Goal: Information Seeking & Learning: Learn about a topic

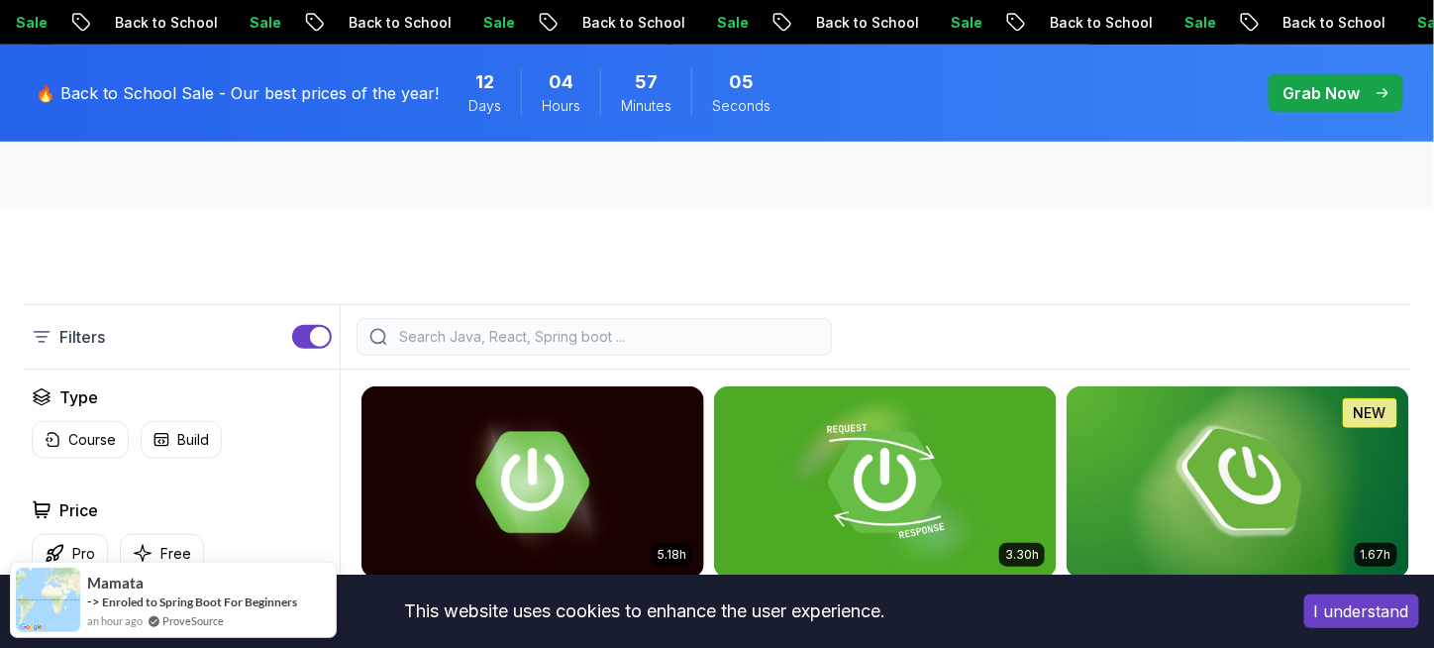
scroll to position [501, 0]
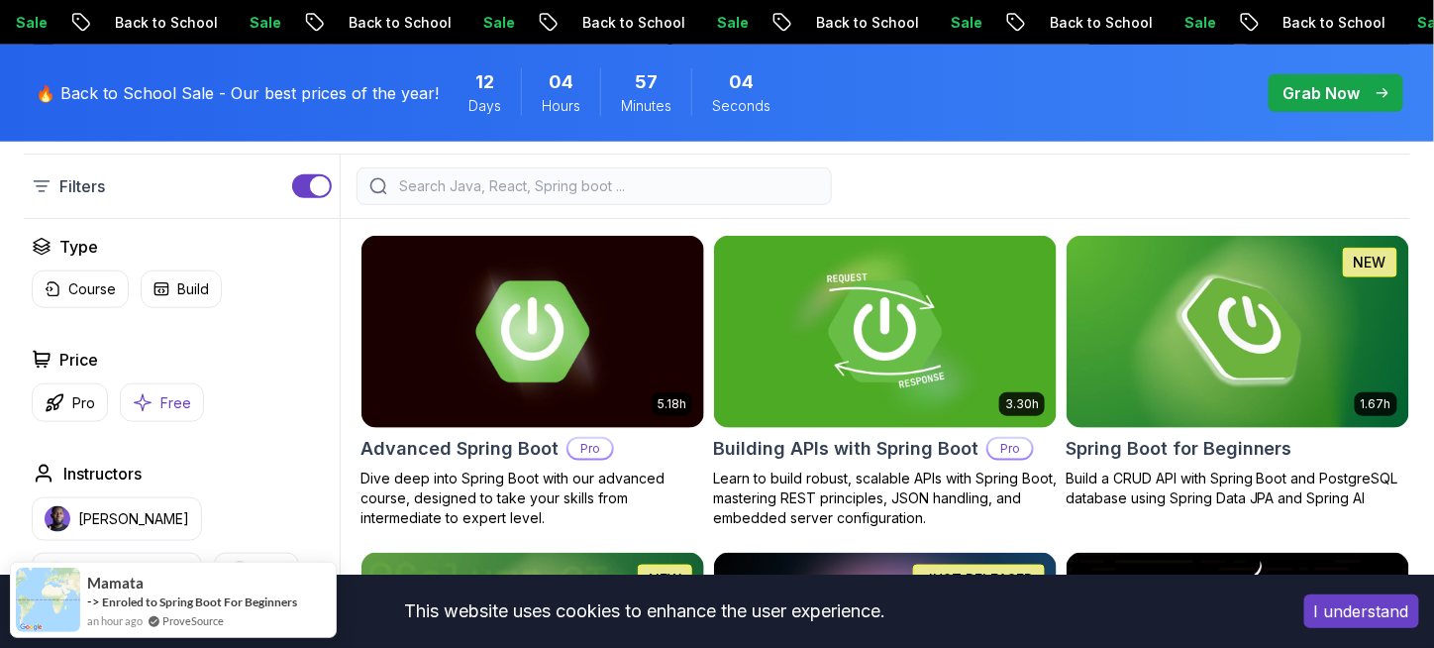
click at [158, 415] on button "Free" at bounding box center [162, 402] width 84 height 39
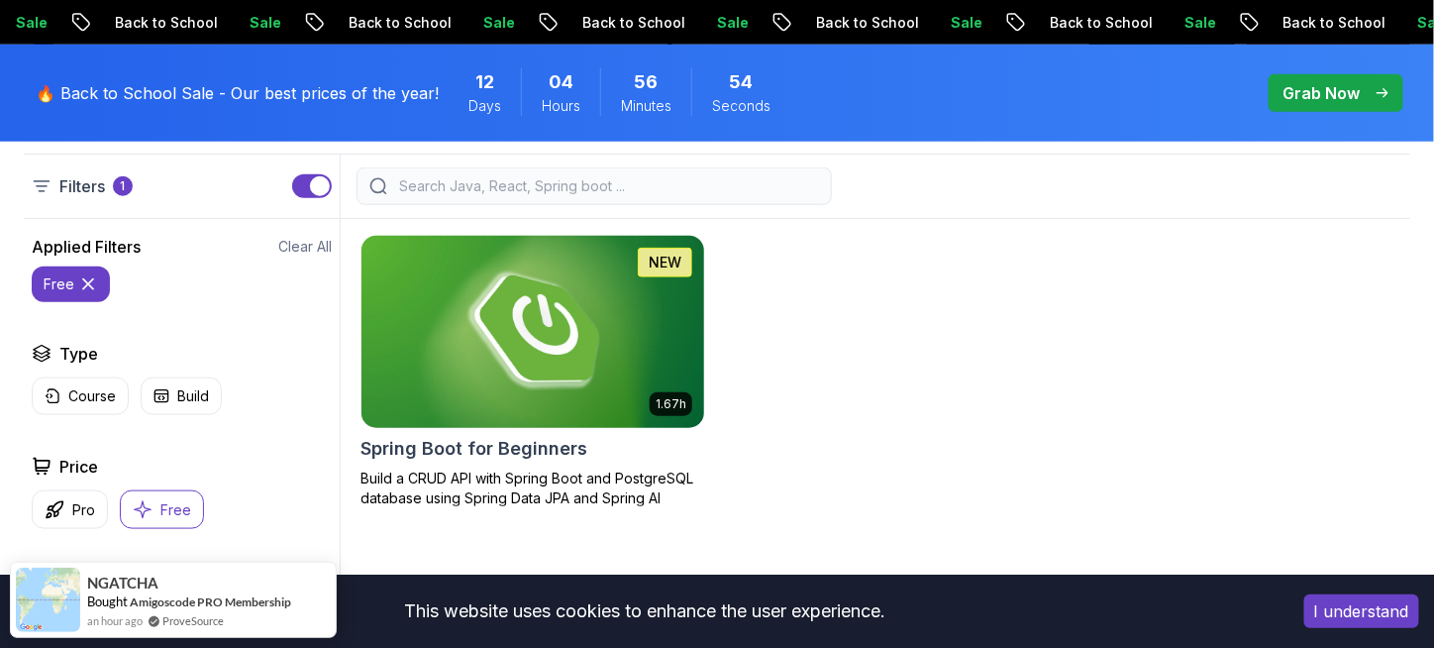
click at [679, 401] on p "1.67h" at bounding box center [670, 404] width 31 height 16
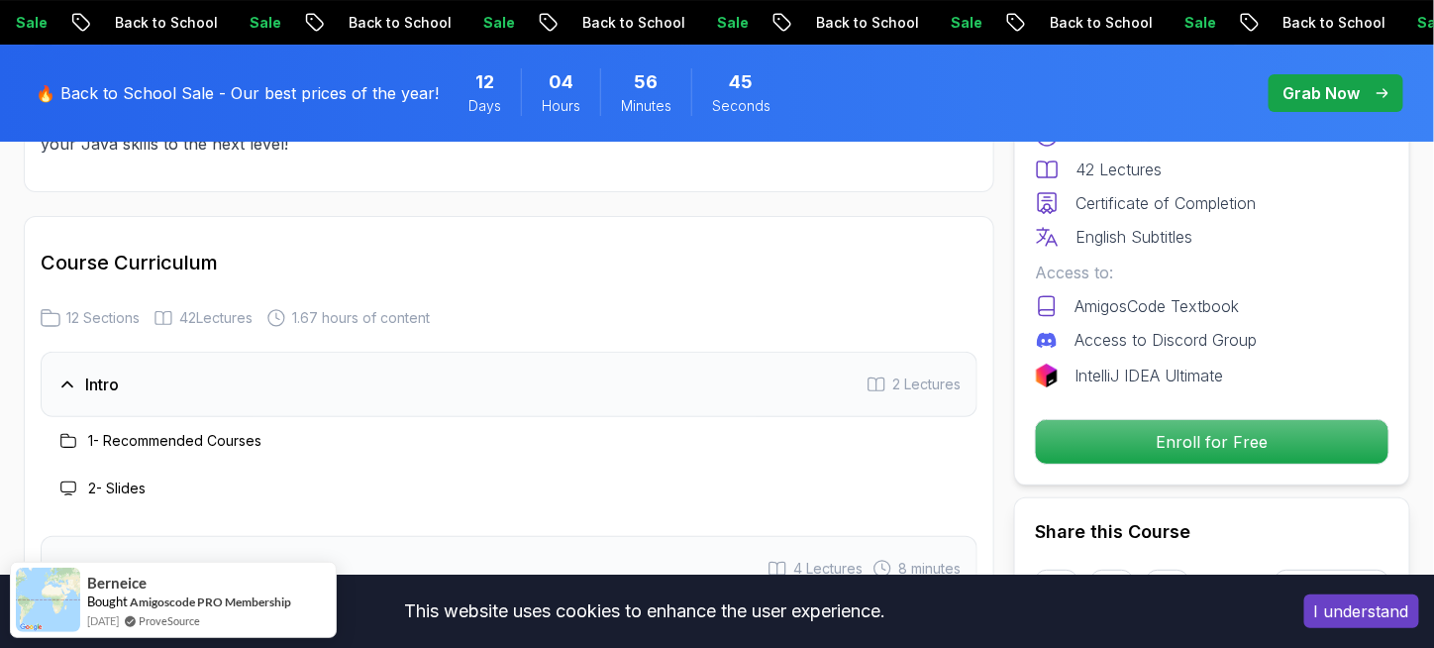
scroll to position [2424, 0]
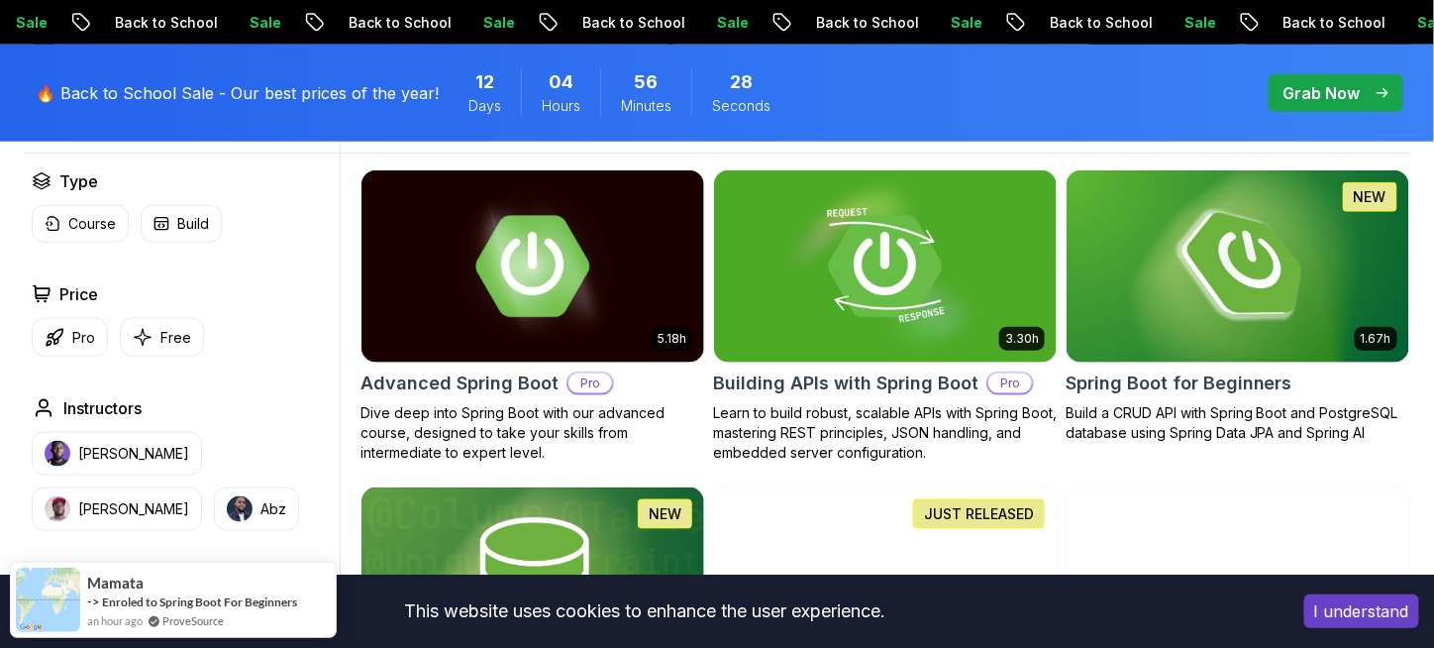
scroll to position [594, 0]
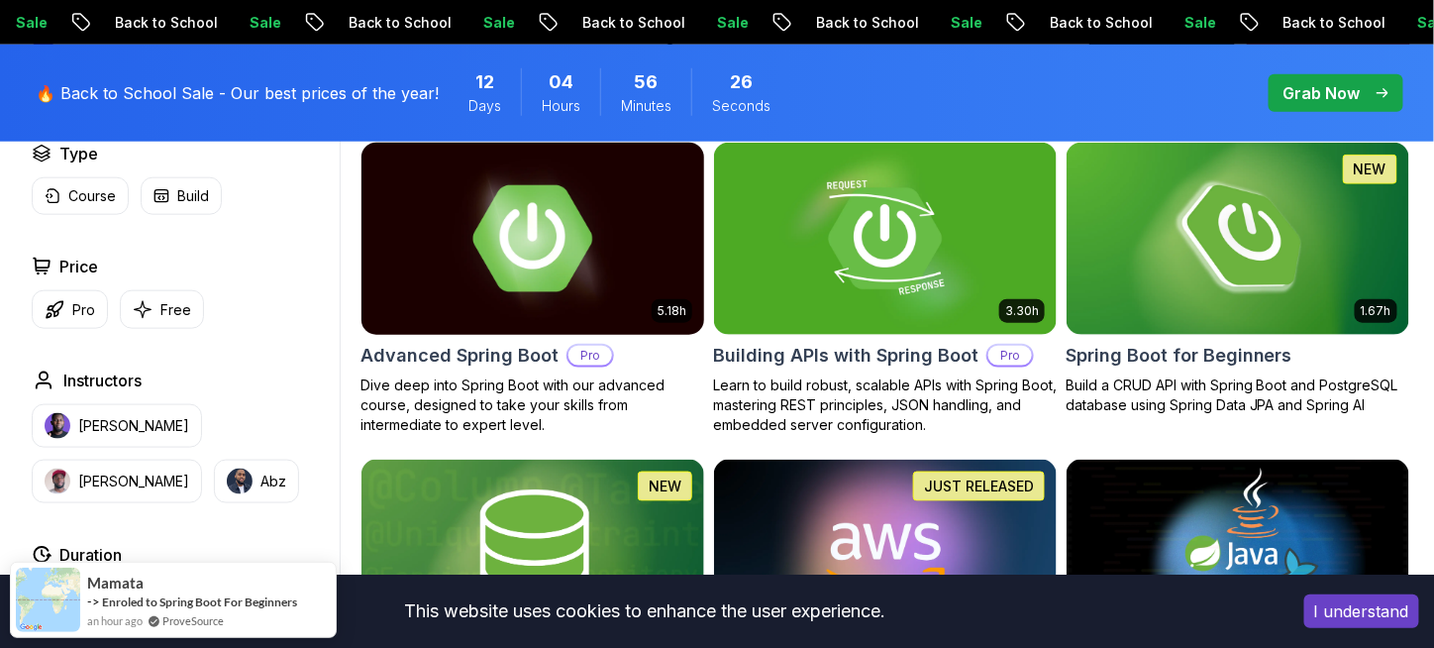
click at [452, 289] on img at bounding box center [531, 238] width 359 height 201
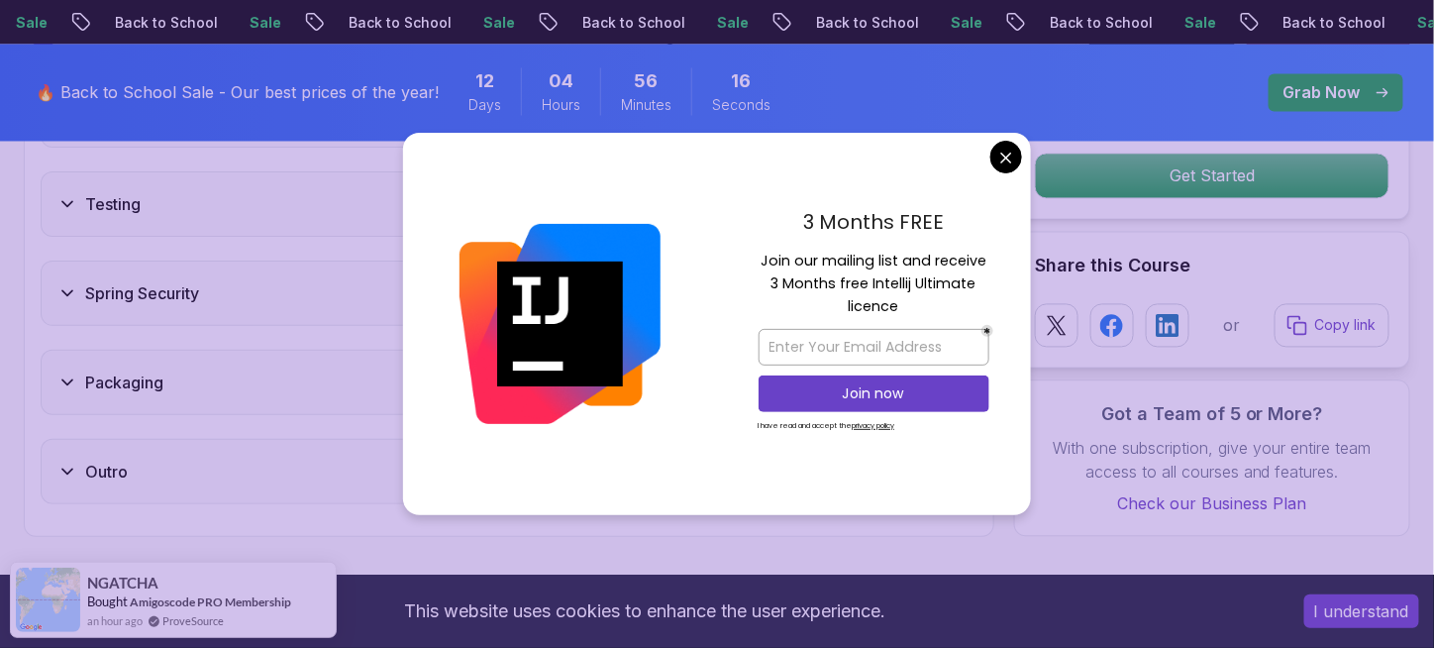
scroll to position [3961, 0]
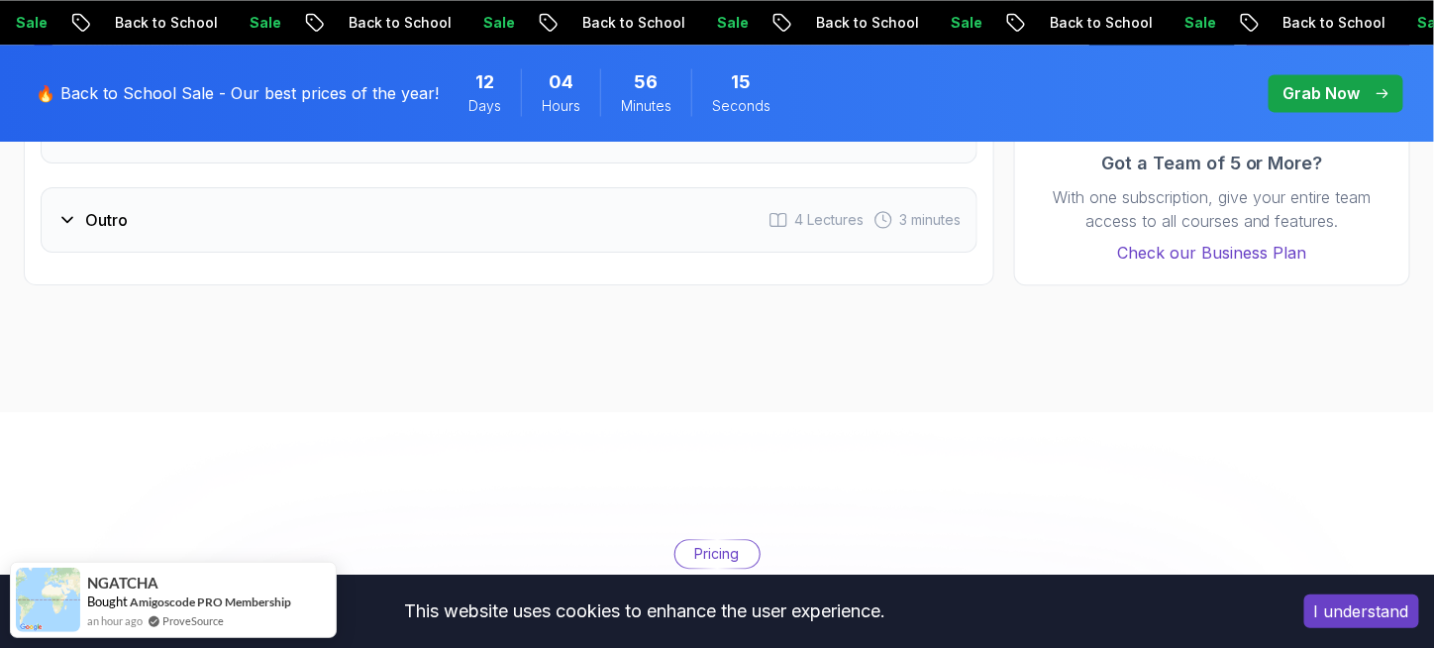
click at [1016, 157] on body "Sale Back to School Sale Back to School Sale Back to School Sale Back to School…" at bounding box center [717, 571] width 1434 height 9065
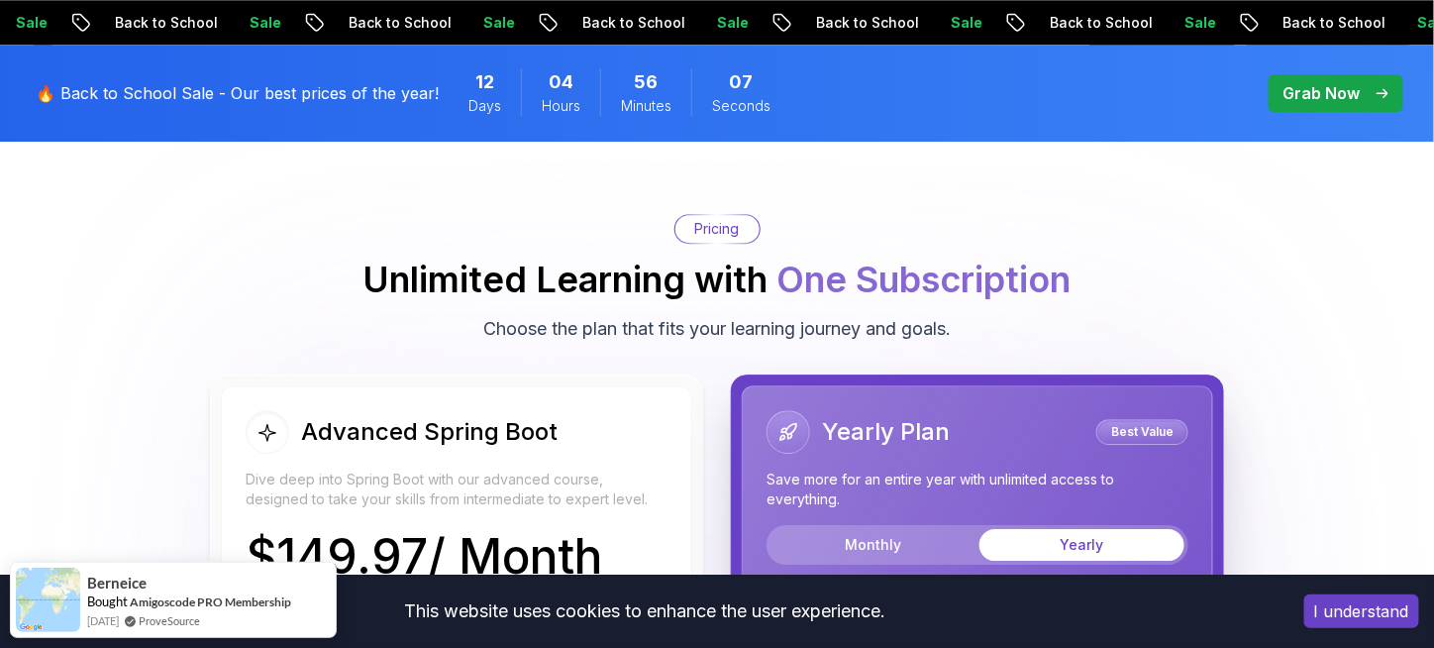
scroll to position [4258, 0]
